Goal: Transaction & Acquisition: Book appointment/travel/reservation

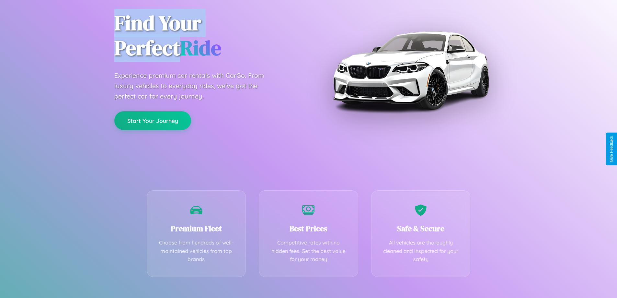
scroll to position [128, 0]
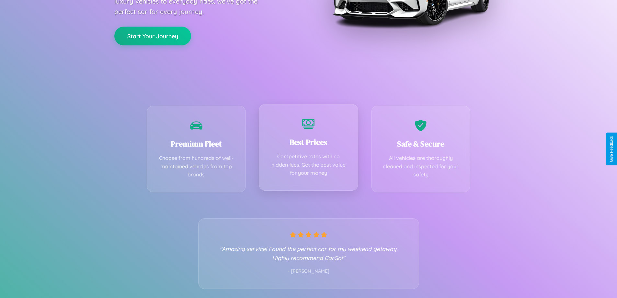
click at [309, 149] on div "Best Prices Competitive rates with no hidden fees. Get the best value for your …" at bounding box center [309, 147] width 100 height 87
click at [153, 35] on button "Start Your Journey" at bounding box center [152, 35] width 77 height 19
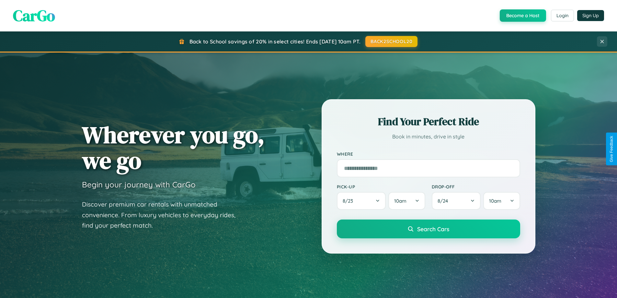
scroll to position [19, 0]
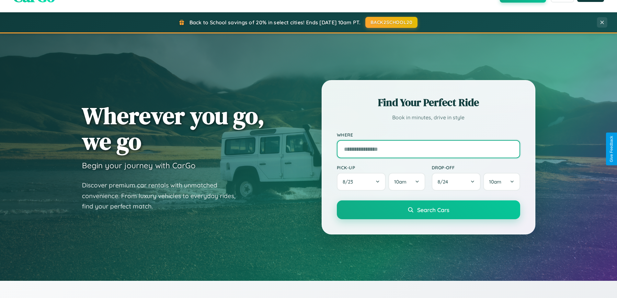
click at [428, 149] on input "text" at bounding box center [428, 149] width 183 height 18
type input "**********"
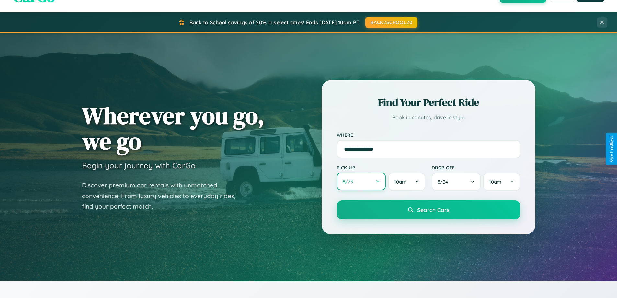
click at [361, 182] on button "8 / 23" at bounding box center [361, 181] width 49 height 18
select select "*"
select select "****"
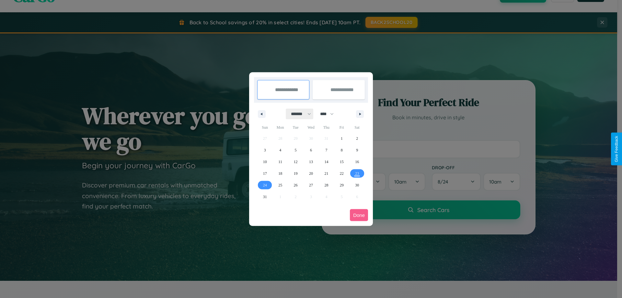
drag, startPoint x: 298, startPoint y: 114, endPoint x: 311, endPoint y: 130, distance: 20.8
click at [298, 114] on select "******* ******** ***** ***** *** **** **** ****** ********* ******* ******** **…" at bounding box center [300, 114] width 28 height 11
click at [265, 196] on span "31" at bounding box center [265, 197] width 4 height 12
type input "**********"
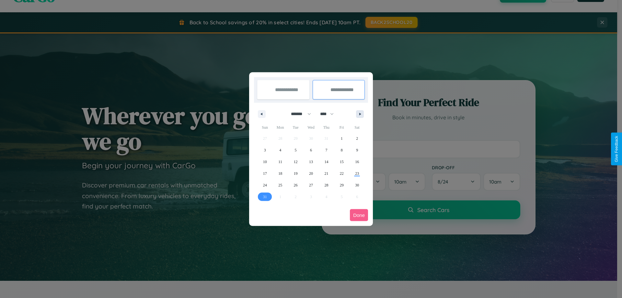
click at [360, 114] on icon "button" at bounding box center [361, 114] width 3 height 3
select select "*"
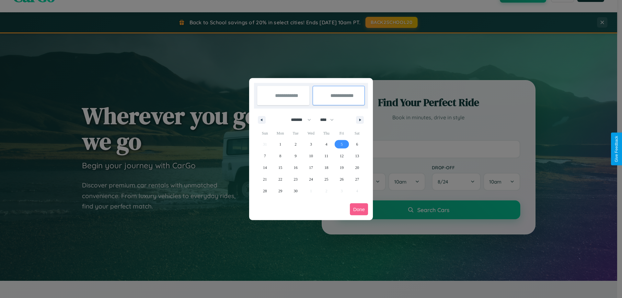
click at [342, 144] on span "5" at bounding box center [342, 144] width 2 height 12
type input "**********"
select select "*"
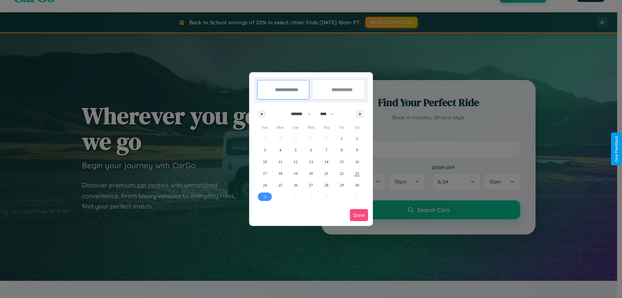
click at [359, 215] on button "Done" at bounding box center [359, 215] width 18 height 12
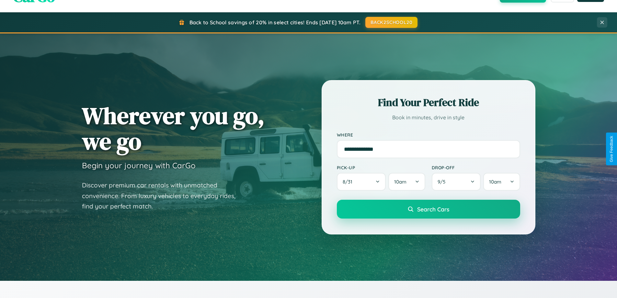
click at [428, 209] on span "Search Cars" at bounding box center [433, 208] width 32 height 7
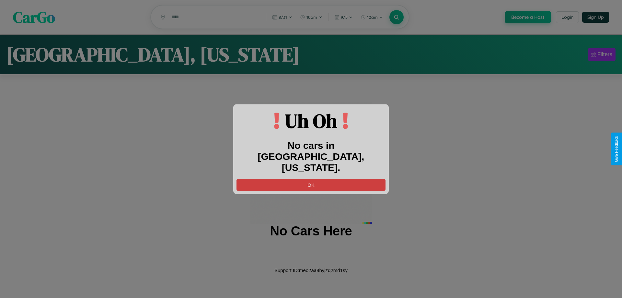
click at [311, 179] on button "OK" at bounding box center [311, 185] width 149 height 12
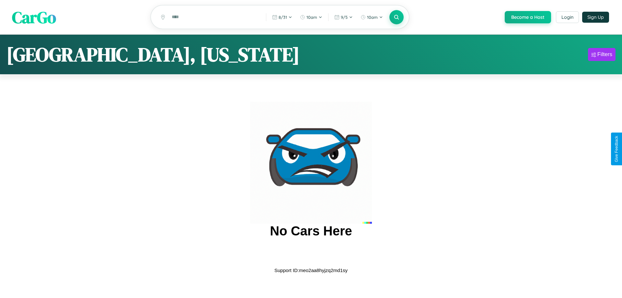
click at [34, 18] on span "CarGo" at bounding box center [34, 17] width 44 height 22
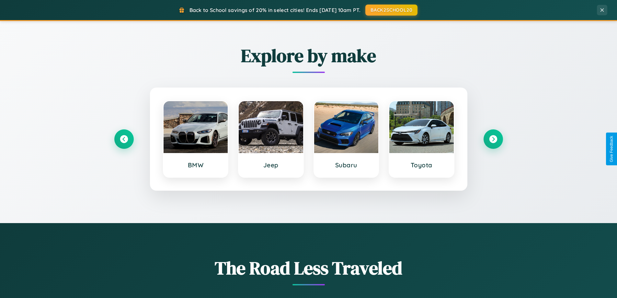
scroll to position [1247, 0]
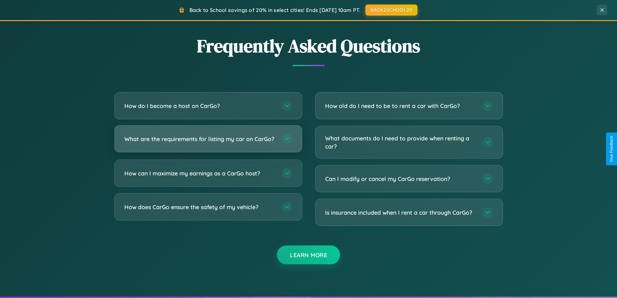
click at [208, 141] on h3 "What are the requirements for listing my car on CarGo?" at bounding box center [199, 139] width 151 height 8
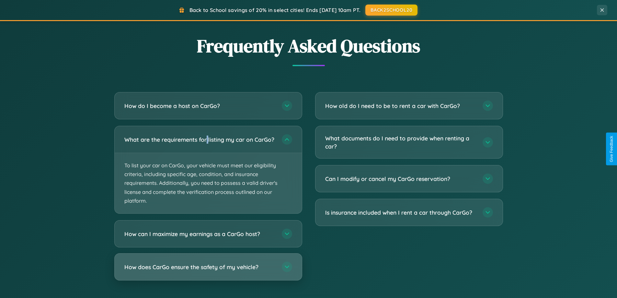
click at [208, 271] on h3 "How does CarGo ensure the safety of my vehicle?" at bounding box center [199, 267] width 151 height 8
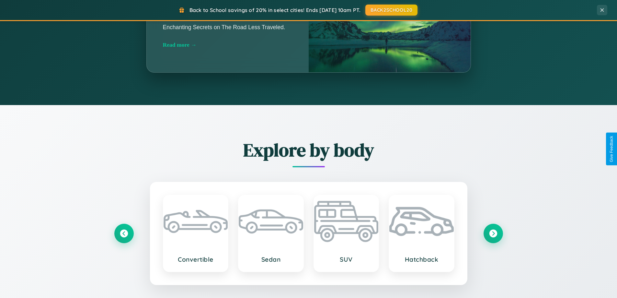
scroll to position [0, 0]
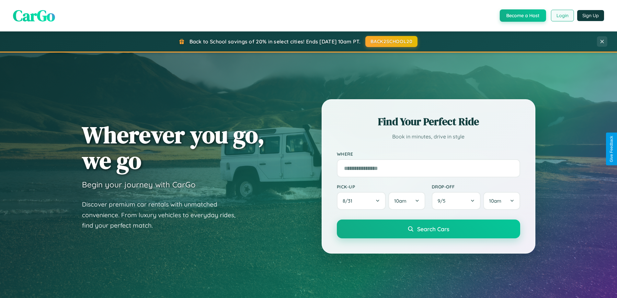
click at [562, 16] on button "Login" at bounding box center [562, 16] width 23 height 12
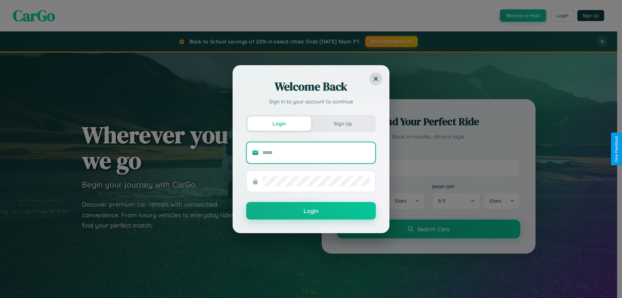
click at [316, 152] on input "text" at bounding box center [317, 152] width 108 height 10
type input "**********"
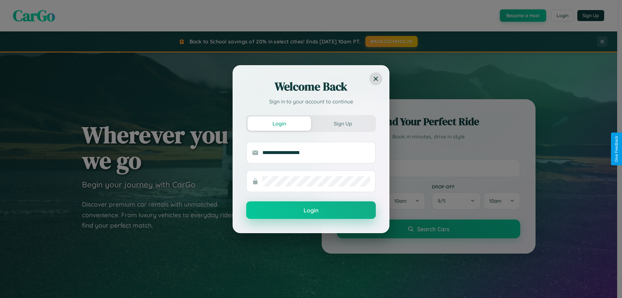
click at [311, 210] on button "Login" at bounding box center [311, 210] width 130 height 18
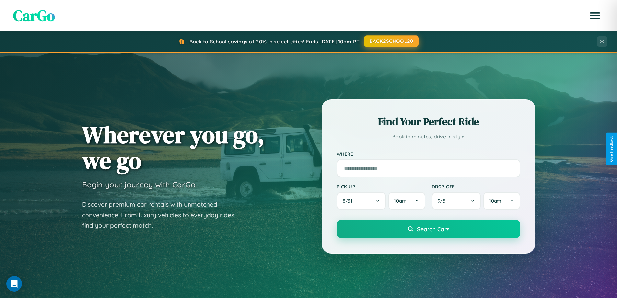
click at [391, 41] on button "BACK2SCHOOL20" at bounding box center [391, 41] width 55 height 12
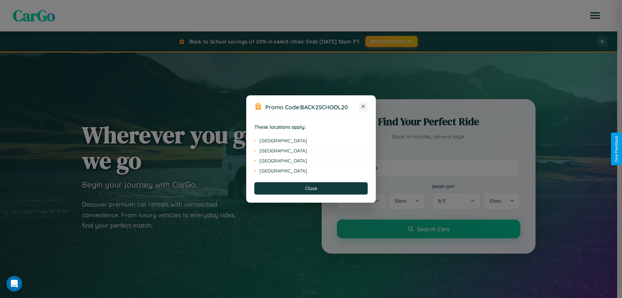
click at [363, 107] on icon at bounding box center [364, 107] width 4 height 4
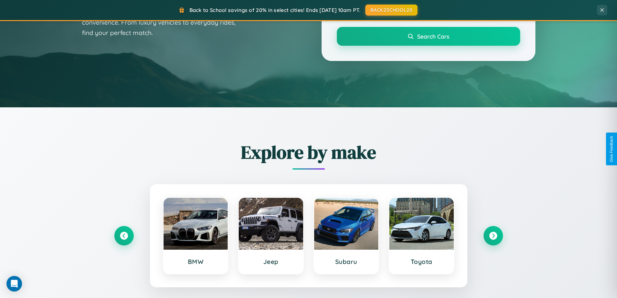
scroll to position [279, 0]
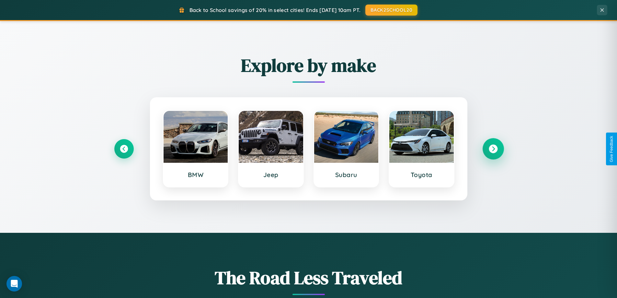
click at [493, 149] on icon at bounding box center [493, 149] width 9 height 9
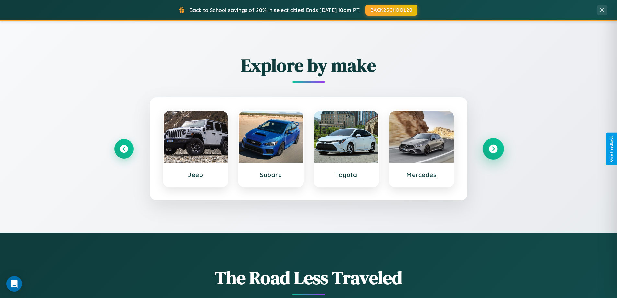
click at [493, 149] on icon at bounding box center [493, 149] width 9 height 9
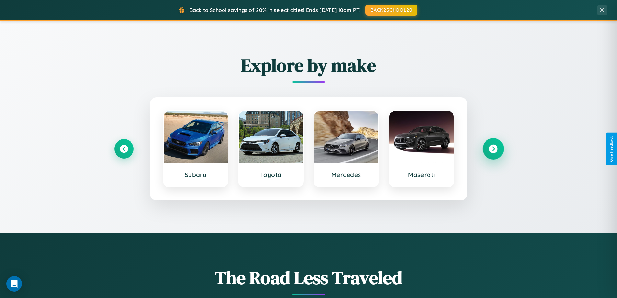
click at [493, 149] on icon at bounding box center [493, 149] width 9 height 9
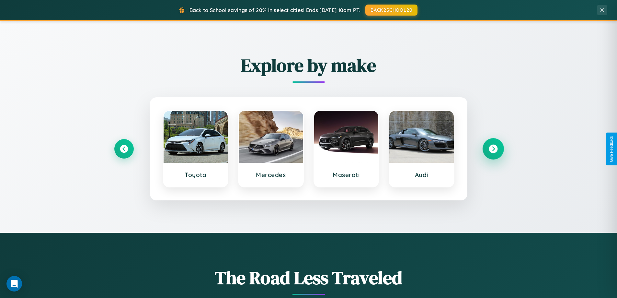
click at [493, 149] on icon at bounding box center [493, 149] width 9 height 9
